Goal: Contribute content

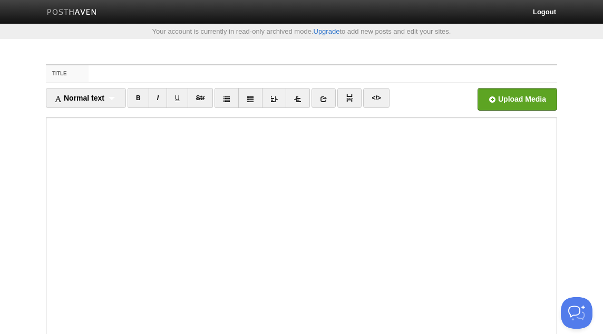
click at [176, 118] on iframe at bounding box center [302, 243] width 512 height 253
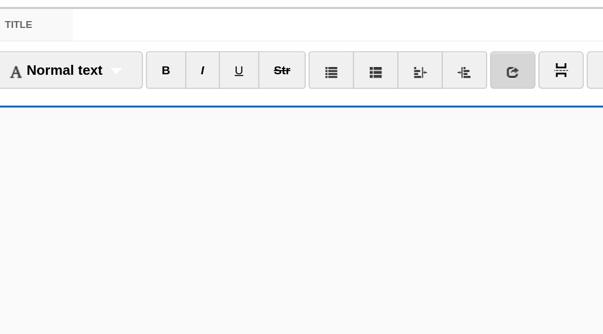
click at [328, 100] on icon at bounding box center [323, 98] width 7 height 7
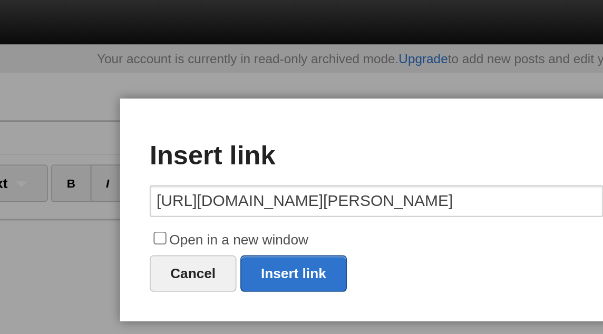
scroll to position [0, 140]
type input "[URL][DOMAIN_NAME][PERSON_NAME]"
click at [249, 126] on label "Open in a new window" at bounding box center [301, 128] width 243 height 13
click at [189, 126] on input "Open in a new window" at bounding box center [186, 127] width 7 height 7
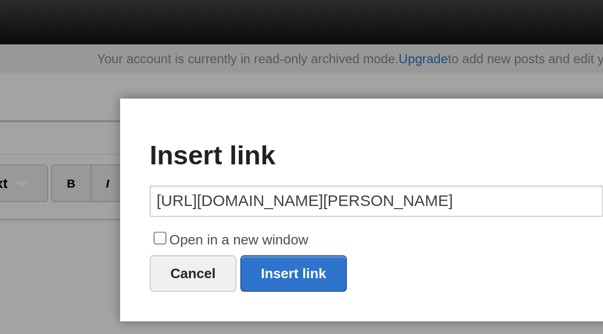
checkbox input "true"
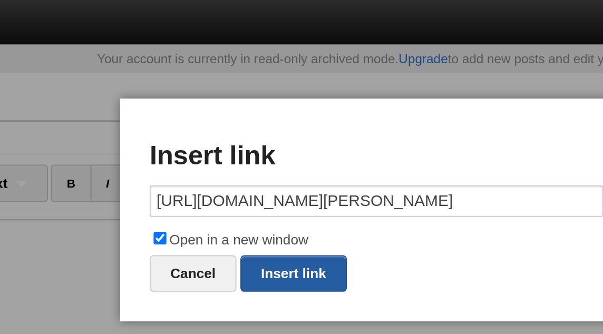
click at [260, 143] on link "Insert link" at bounding box center [257, 147] width 57 height 20
type input "https://"
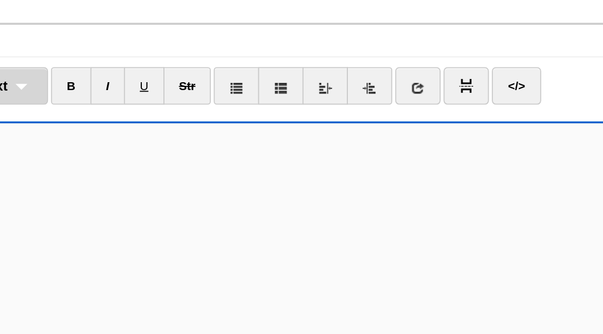
click at [123, 100] on div "Normal text Normal text Heading 1 Heading 2 Heading 3" at bounding box center [86, 98] width 80 height 20
click at [117, 123] on link "Normal text" at bounding box center [85, 121] width 79 height 16
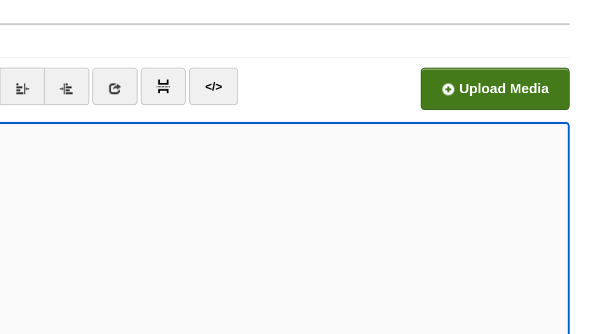
click at [536, 100] on input "file" at bounding box center [199, 102] width 799 height 54
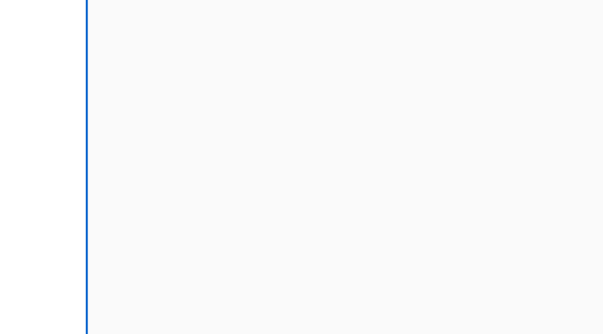
scroll to position [32, 0]
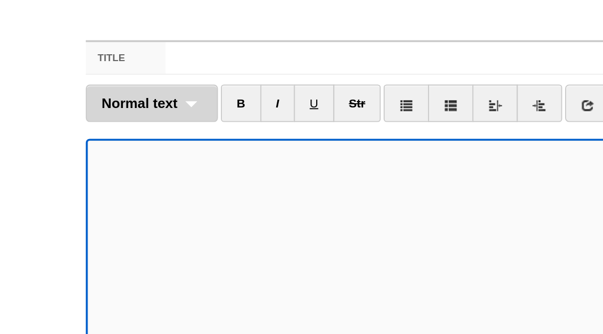
click at [74, 68] on span "Normal text" at bounding box center [74, 66] width 41 height 8
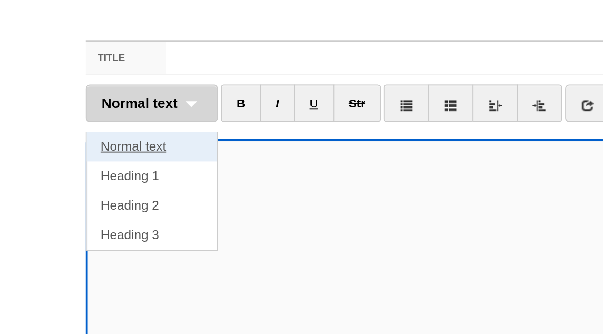
click at [72, 89] on link "Normal text" at bounding box center [81, 89] width 70 height 16
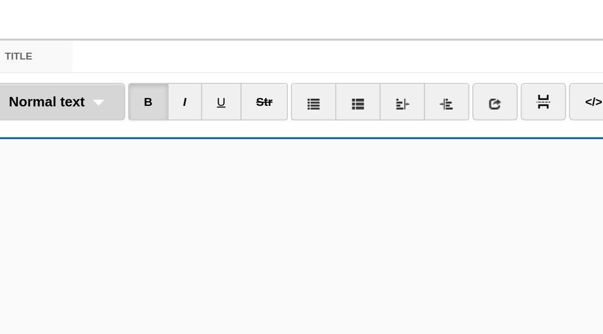
scroll to position [0, 0]
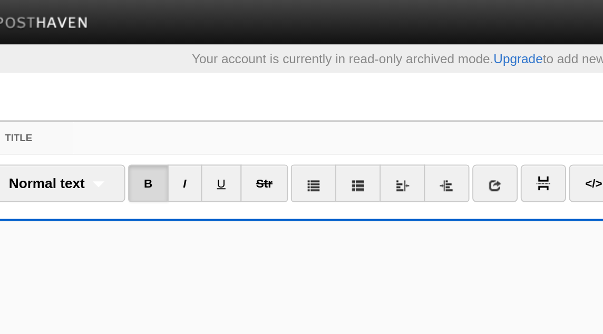
click at [120, 75] on input "Title" at bounding box center [323, 73] width 469 height 17
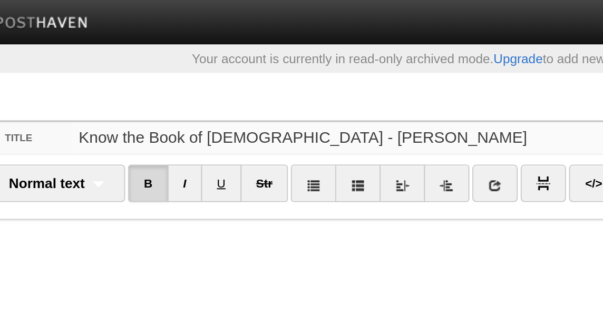
type input "Know the Book of [DEMOGRAPHIC_DATA] - [PERSON_NAME]"
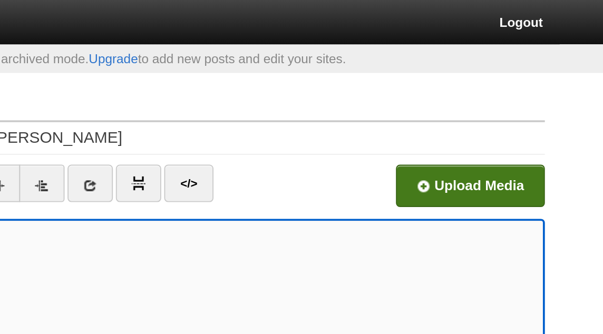
click at [540, 93] on input "file" at bounding box center [199, 102] width 799 height 54
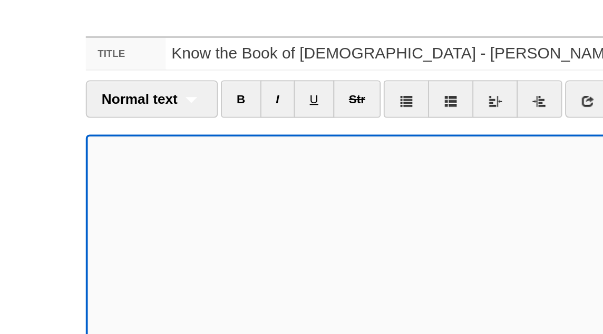
scroll to position [127, 0]
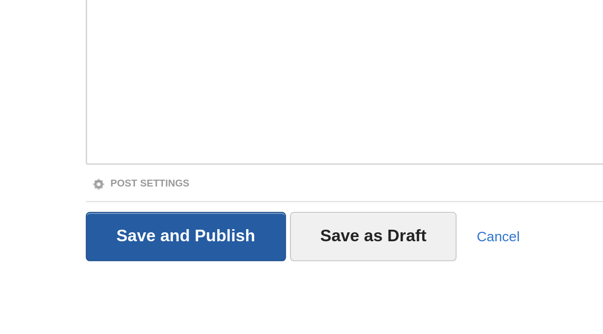
click at [101, 280] on input "Save and Publish" at bounding box center [99, 282] width 107 height 26
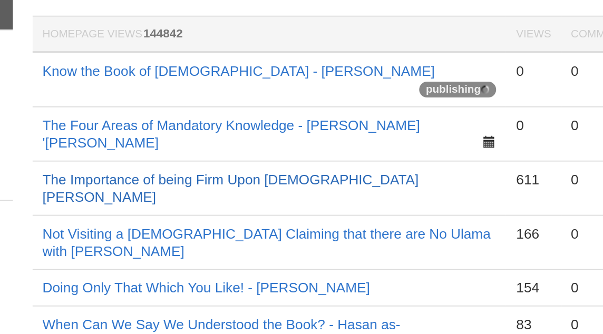
scroll to position [33, 0]
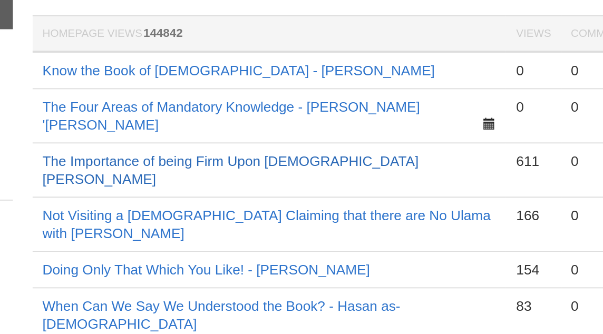
click at [280, 123] on link "The Importance of being Firm Upon [DEMOGRAPHIC_DATA][PERSON_NAME]" at bounding box center [278, 132] width 201 height 18
click at [299, 76] on link "Know the Book of [DEMOGRAPHIC_DATA] - [PERSON_NAME]" at bounding box center [283, 78] width 210 height 8
